Goal: Task Accomplishment & Management: Manage account settings

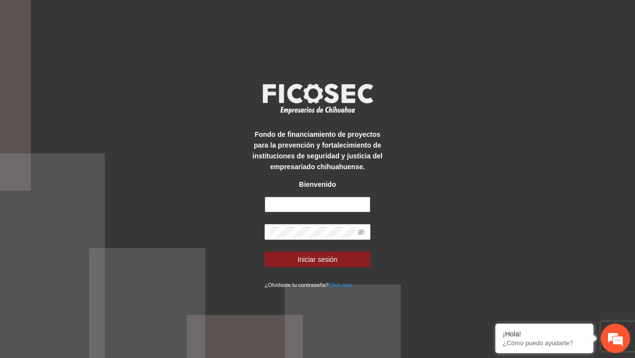
click at [330, 204] on input "text" at bounding box center [318, 205] width 106 height 16
paste input "**********"
type input "**********"
click at [272, 203] on input "**********" at bounding box center [318, 205] width 106 height 16
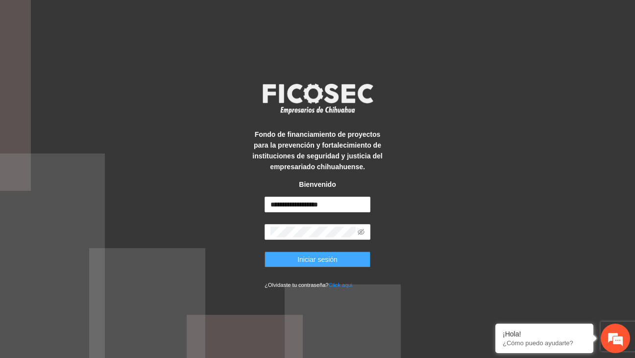
click at [327, 262] on span "Iniciar sesión" at bounding box center [318, 259] width 40 height 11
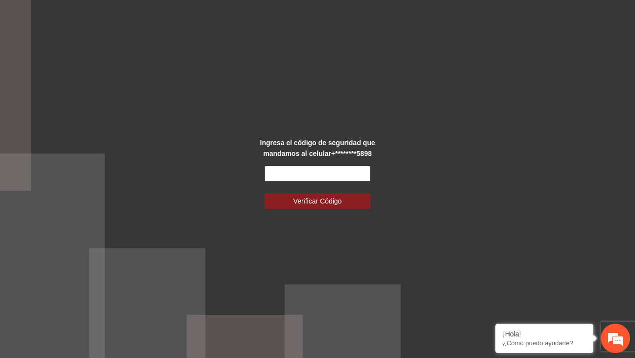
click at [296, 169] on input "text" at bounding box center [318, 174] width 106 height 16
paste input "******"
type input "******"
click at [307, 202] on span "Verificar Código" at bounding box center [318, 201] width 49 height 11
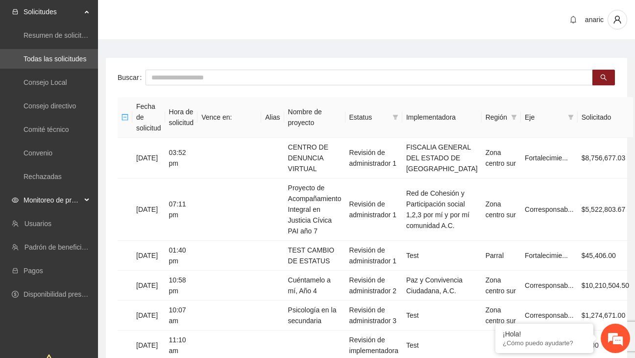
click at [66, 198] on span "Monitoreo de proyectos" at bounding box center [53, 200] width 58 height 20
click at [42, 267] on link "Activos" at bounding box center [35, 271] width 22 height 8
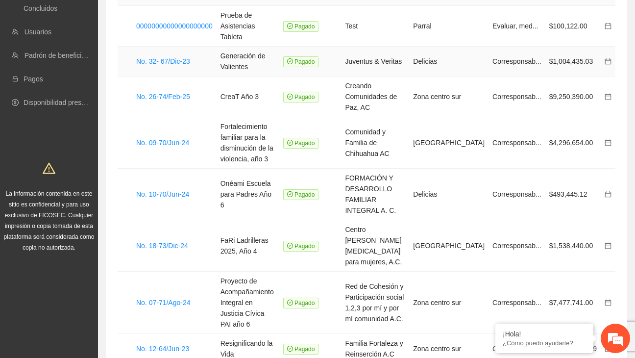
scroll to position [124, 0]
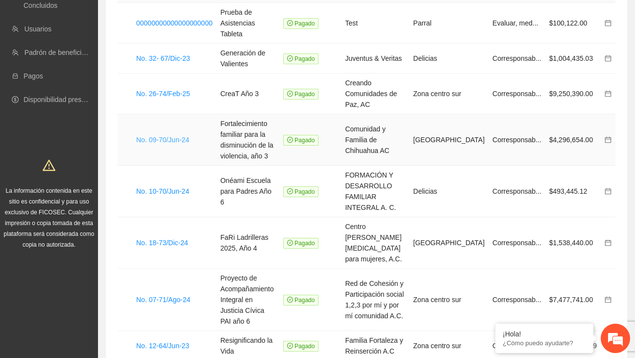
click at [171, 136] on link "No. 09-70/Jun-24" at bounding box center [162, 140] width 53 height 8
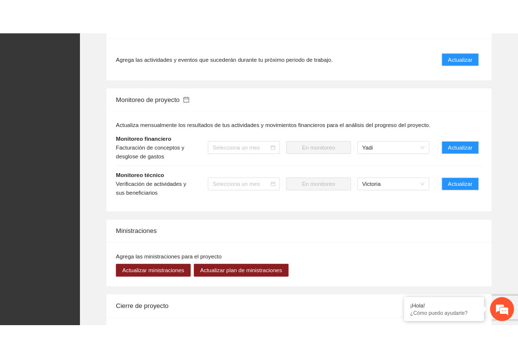
scroll to position [1163, 0]
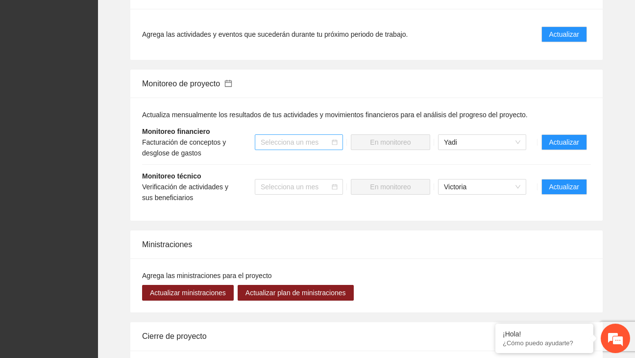
click at [321, 142] on input "search" at bounding box center [296, 142] width 70 height 15
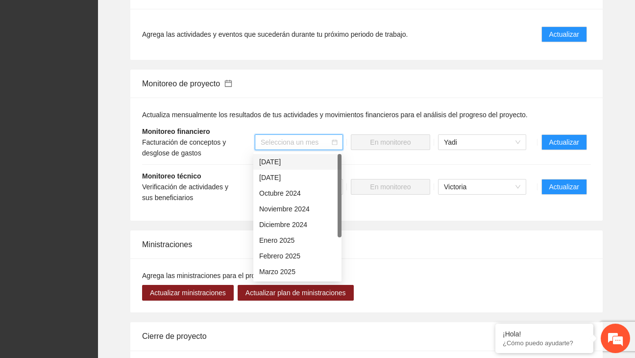
click at [329, 120] on div "Actualiza mensualmente los resultados de tus actividades y movimientos financie…" at bounding box center [366, 159] width 449 height 100
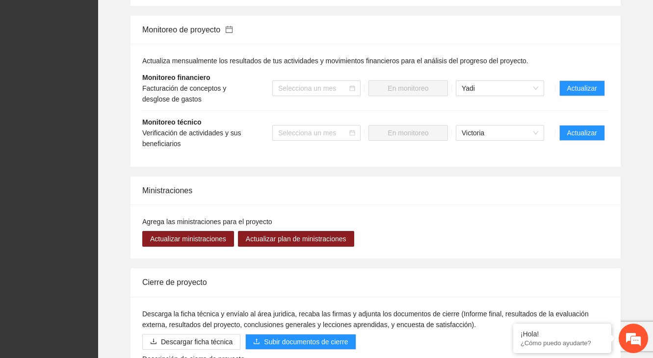
scroll to position [1183, 0]
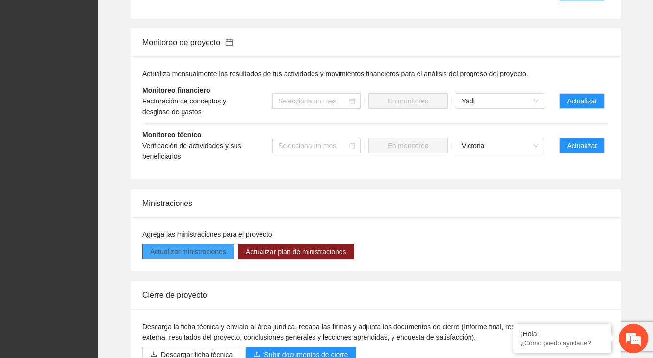
click at [191, 257] on span "Actualizar ministraciones" at bounding box center [188, 251] width 76 height 11
click at [202, 257] on span "Actualizar ministraciones" at bounding box center [188, 251] width 76 height 11
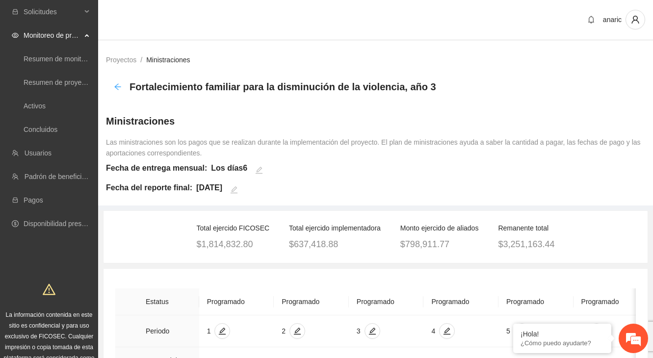
click at [115, 86] on icon "arrow-left" at bounding box center [117, 86] width 6 height 6
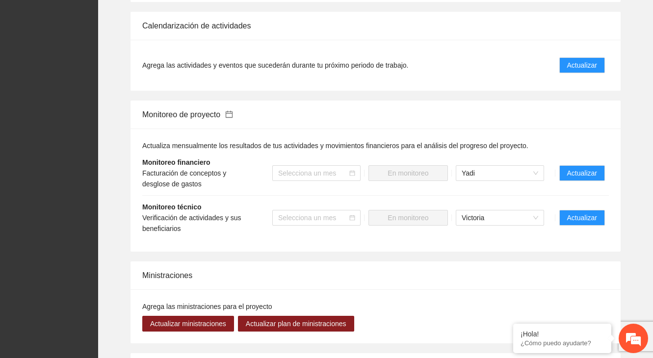
scroll to position [1110, 0]
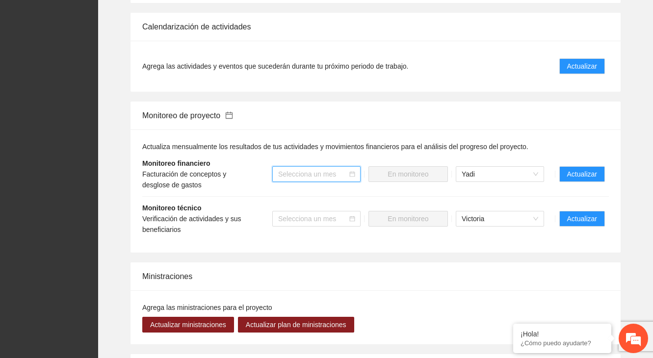
click at [320, 181] on input "search" at bounding box center [313, 174] width 70 height 15
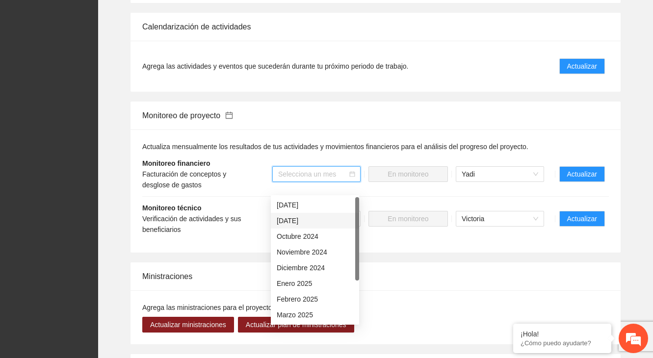
click at [306, 219] on div "[DATE]" at bounding box center [315, 220] width 76 height 11
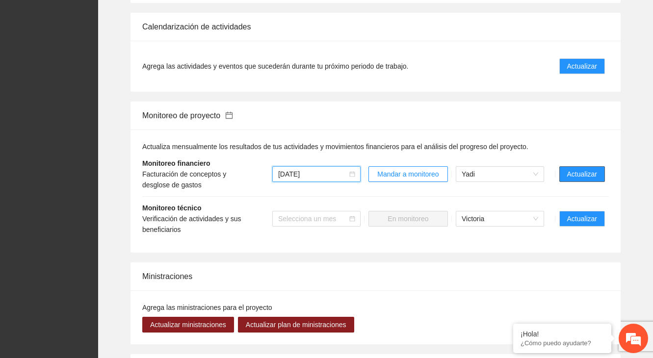
click at [583, 179] on span "Actualizar" at bounding box center [582, 174] width 30 height 11
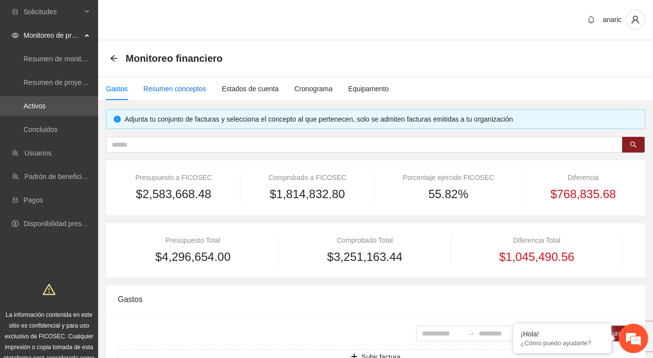
click at [187, 92] on div "Resumen conceptos" at bounding box center [174, 88] width 63 height 11
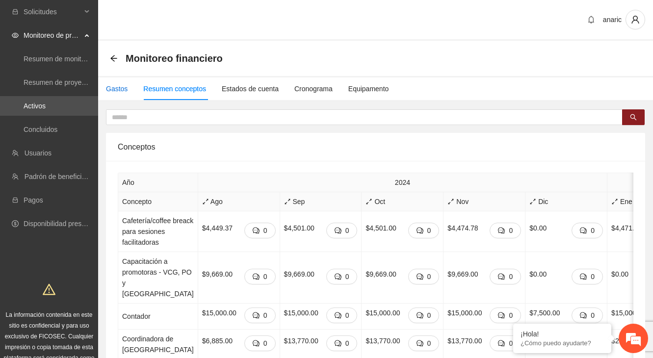
click at [115, 91] on div "Gastos" at bounding box center [117, 88] width 22 height 11
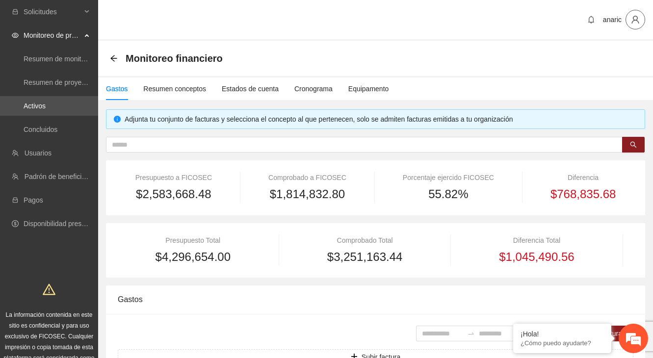
click at [635, 23] on icon "user" at bounding box center [634, 19] width 9 height 9
click at [569, 71] on div "Monitoreo financiero" at bounding box center [375, 58] width 554 height 35
click at [50, 11] on span "Solicitudes" at bounding box center [53, 12] width 58 height 20
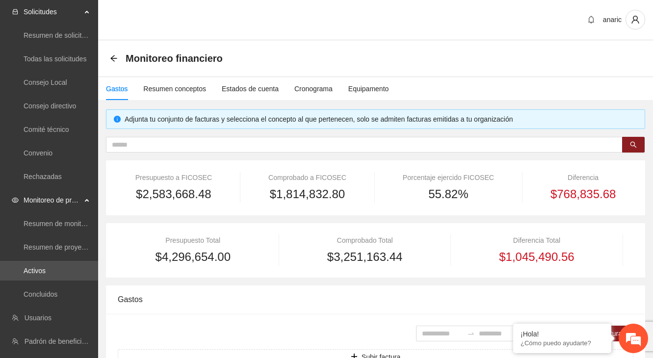
click at [172, 178] on div "Presupuesto a FICOSEC" at bounding box center [174, 177] width 112 height 11
click at [116, 56] on icon "arrow-left" at bounding box center [114, 58] width 8 height 8
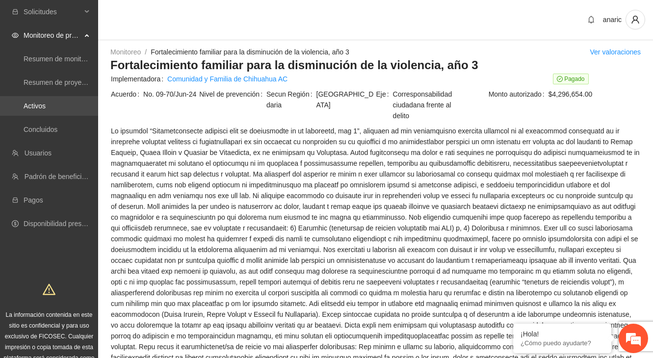
click at [46, 109] on link "Activos" at bounding box center [35, 106] width 22 height 8
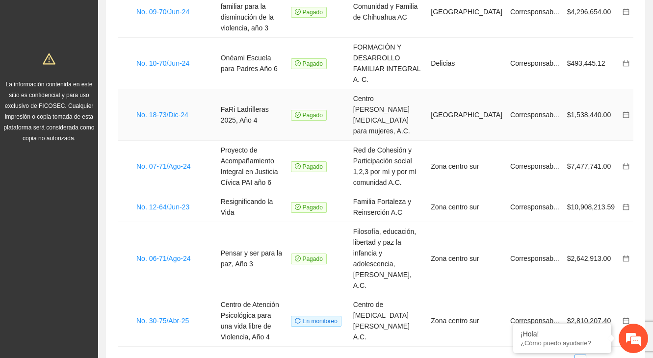
scroll to position [242, 0]
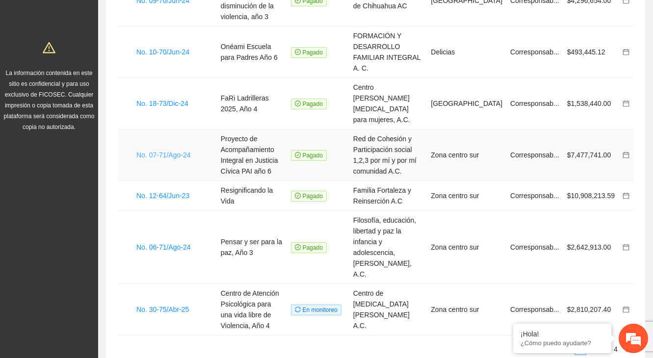
click at [147, 151] on link "No. 07-71/Ago-24" at bounding box center [163, 155] width 54 height 8
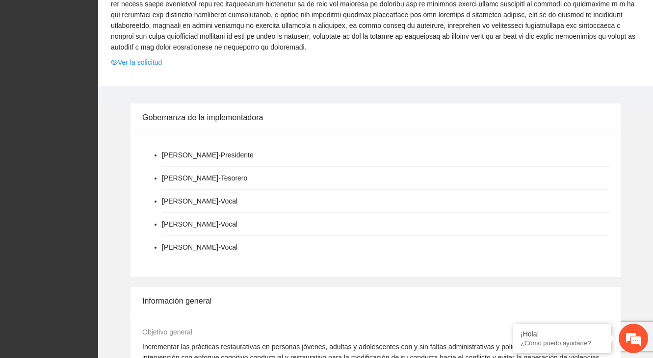
scroll to position [391, 0]
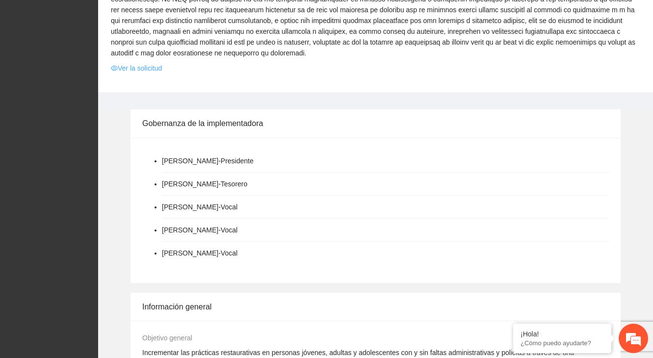
click at [142, 74] on link "Ver la solicitud" at bounding box center [136, 68] width 51 height 11
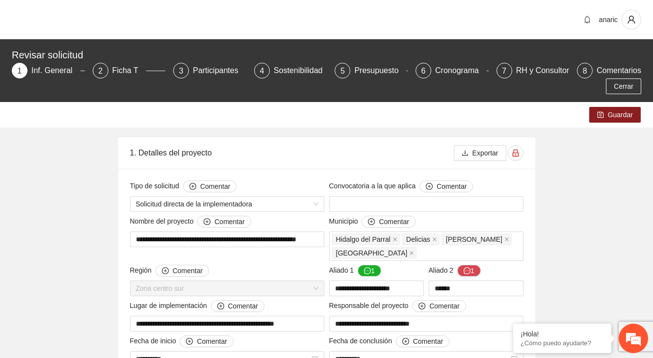
click at [19, 72] on span "1" at bounding box center [20, 71] width 4 height 8
